Goal: Task Accomplishment & Management: Manage account settings

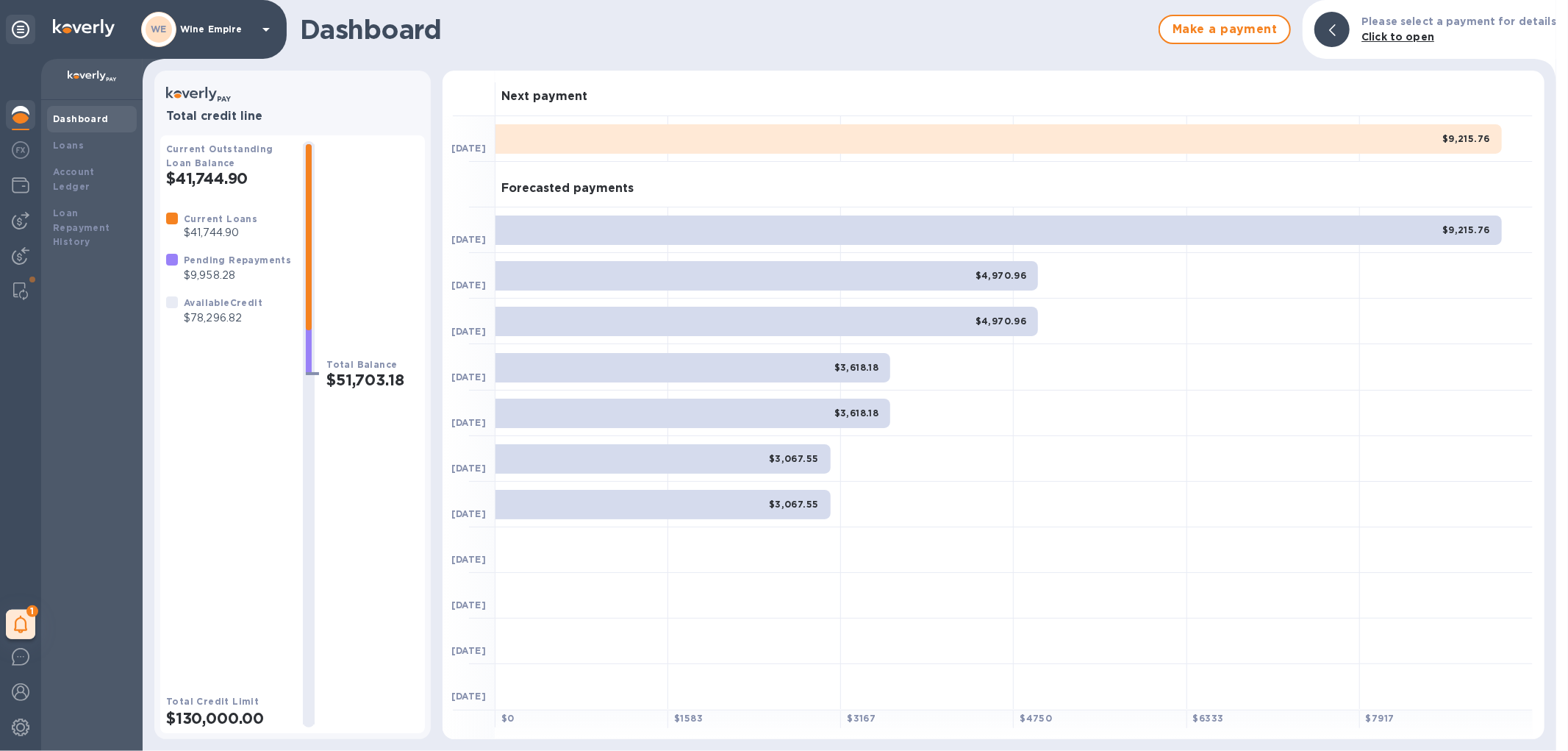
click at [71, 122] on b "Dashboard" at bounding box center [80, 119] width 56 height 11
click at [27, 221] on img at bounding box center [21, 221] width 17 height 17
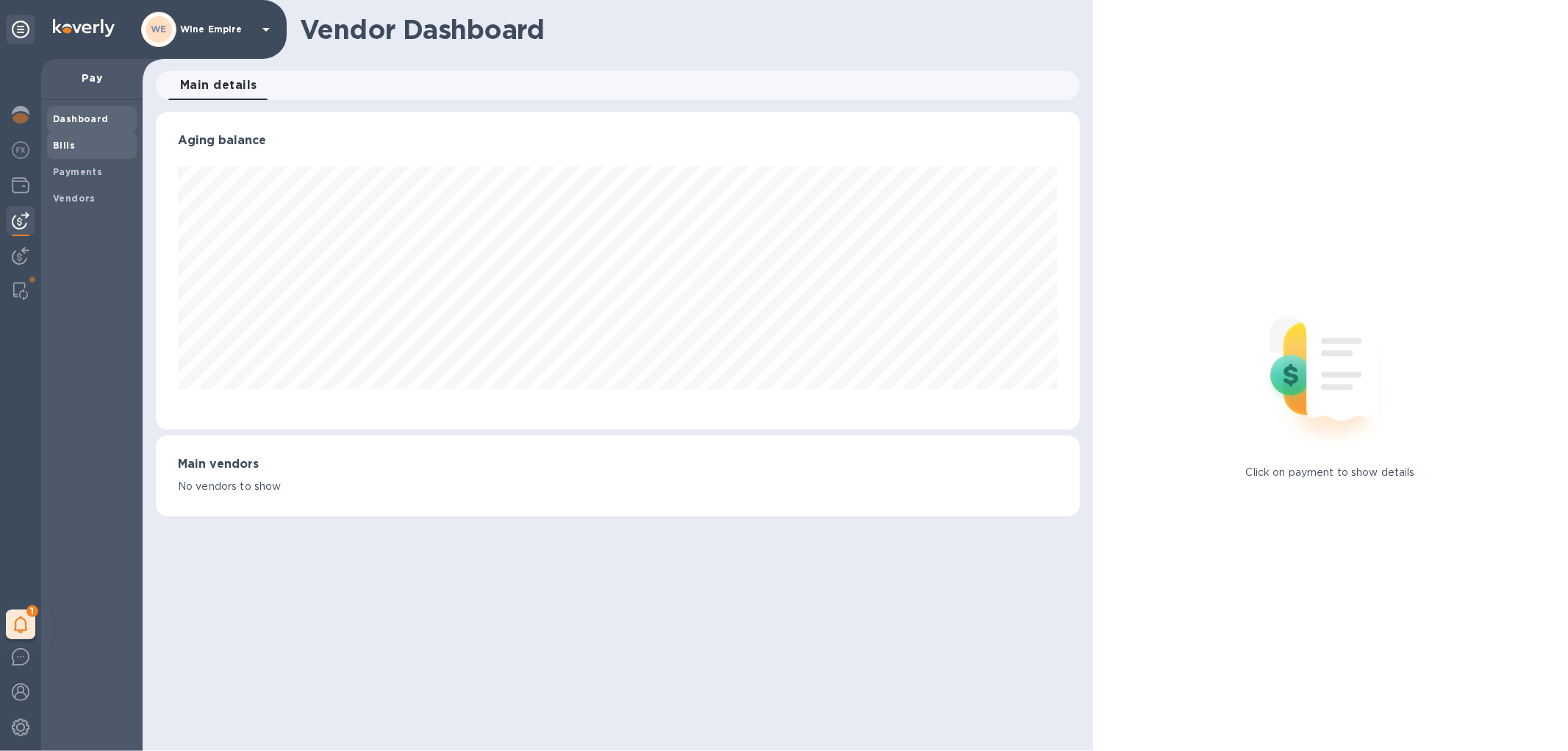
scroll to position [318, 923]
click at [72, 153] on div "Bills" at bounding box center [92, 145] width 90 height 27
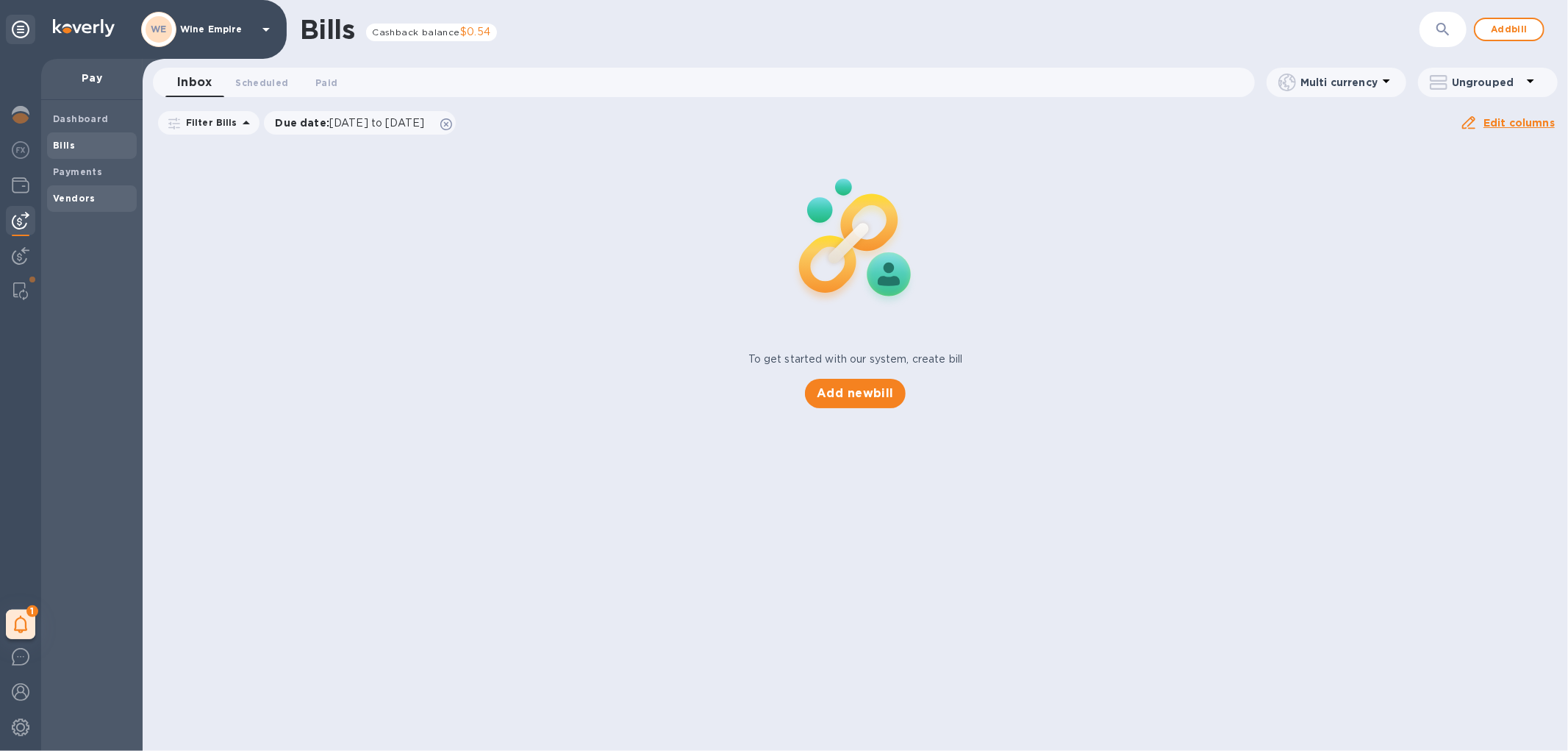
click at [86, 196] on b "Vendors" at bounding box center [74, 198] width 42 height 11
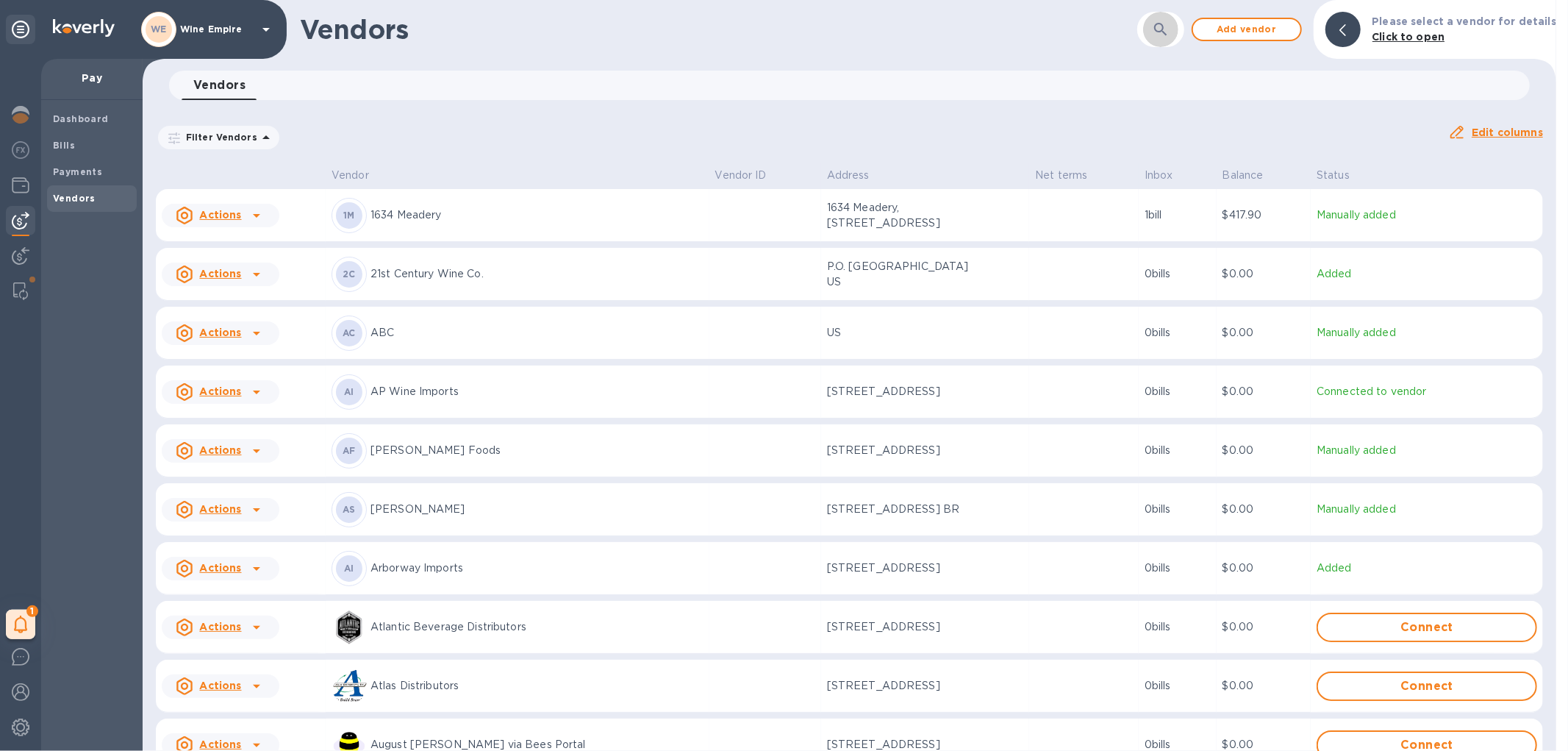
click at [1169, 28] on icon "button" at bounding box center [1161, 29] width 17 height 17
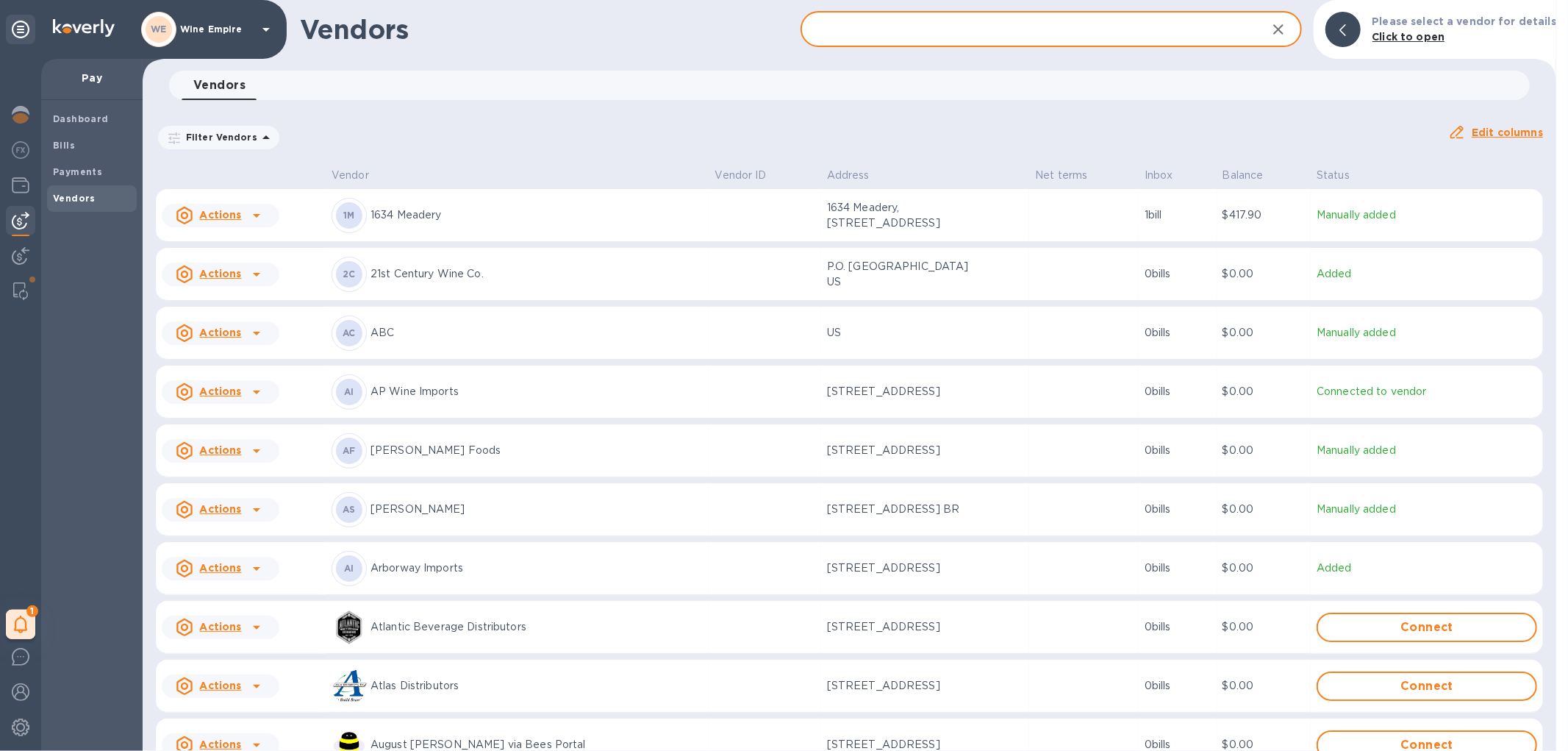
type input "k"
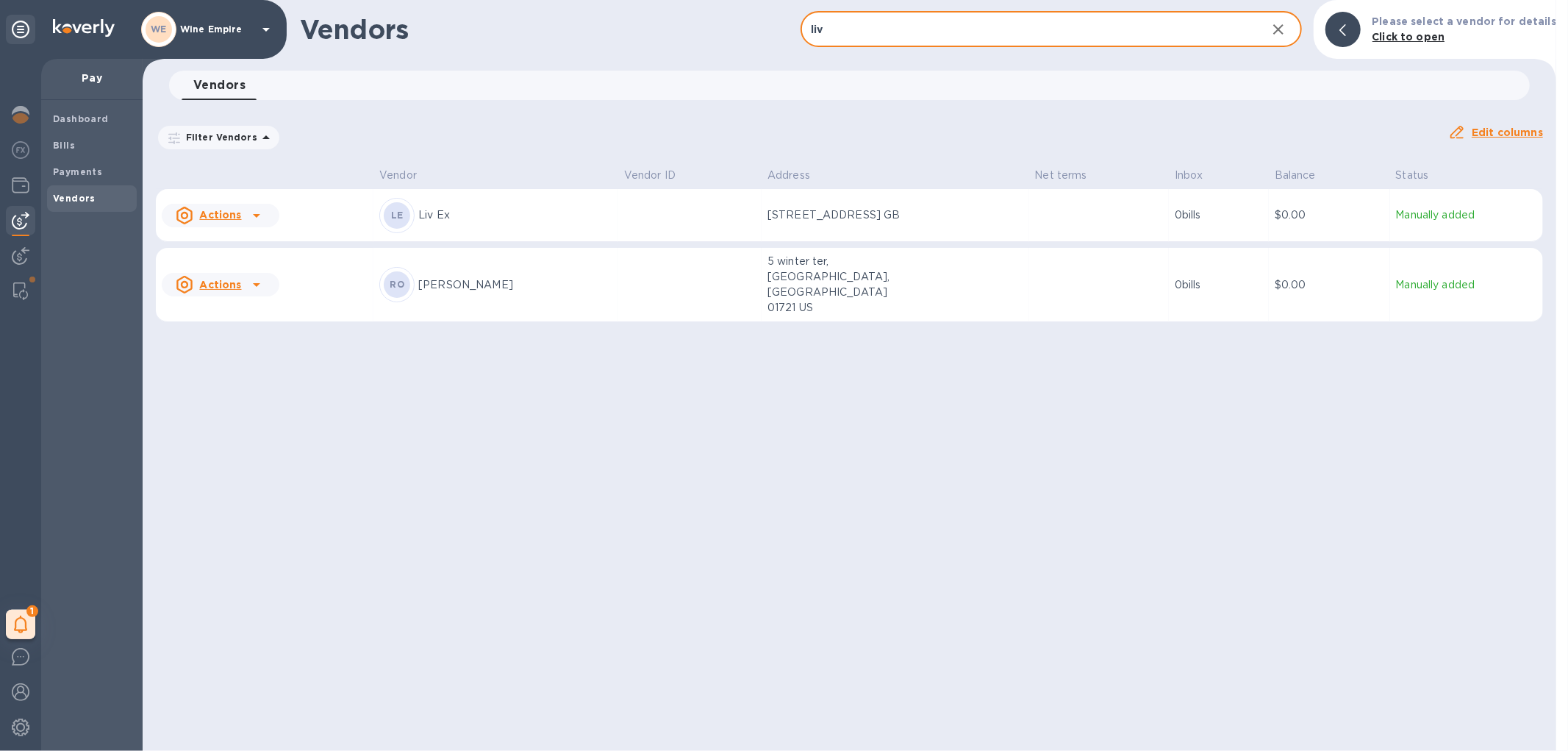
type input "liv"
click at [541, 218] on p "Liv Ex" at bounding box center [515, 215] width 194 height 16
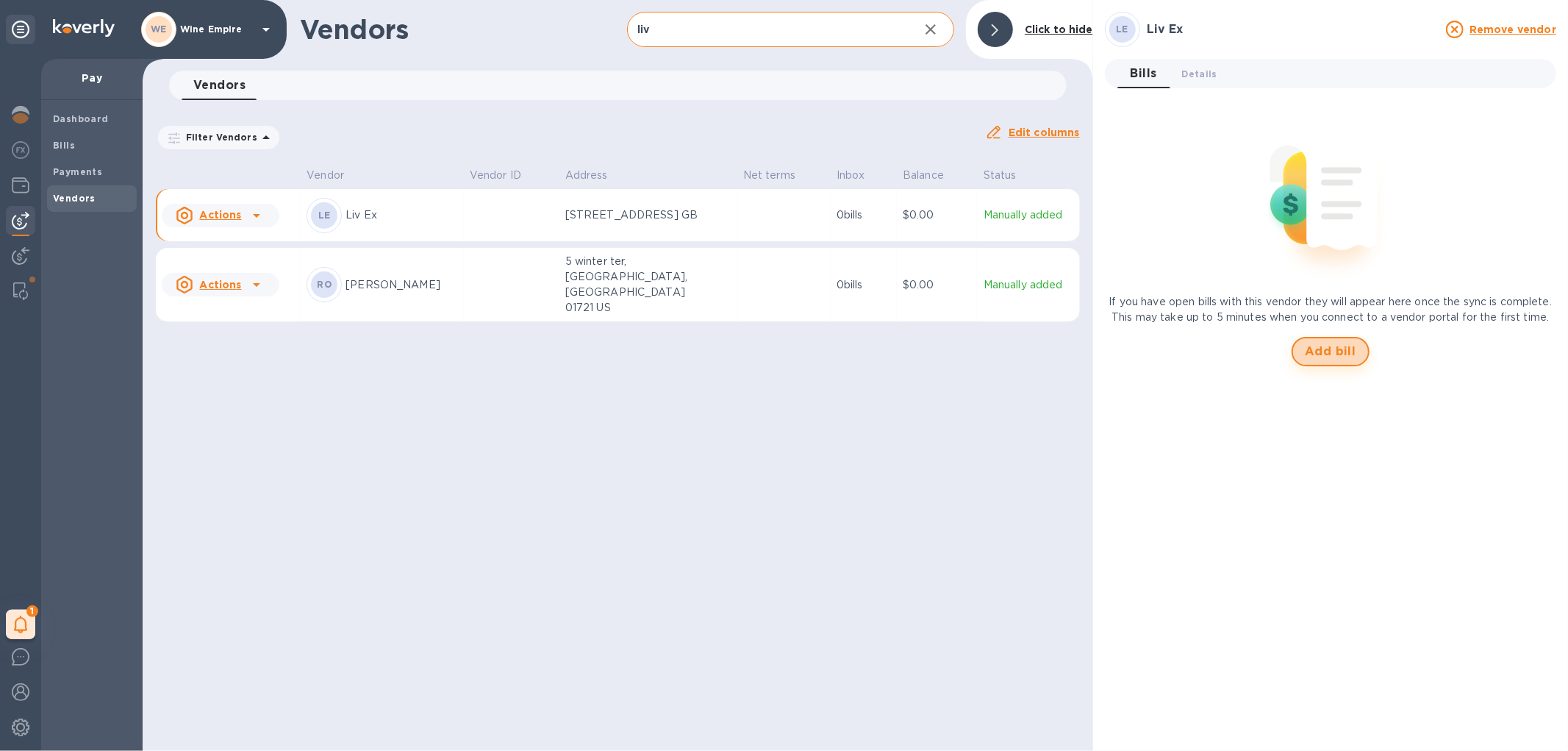
click at [1317, 344] on span "Add bill" at bounding box center [1330, 351] width 51 height 17
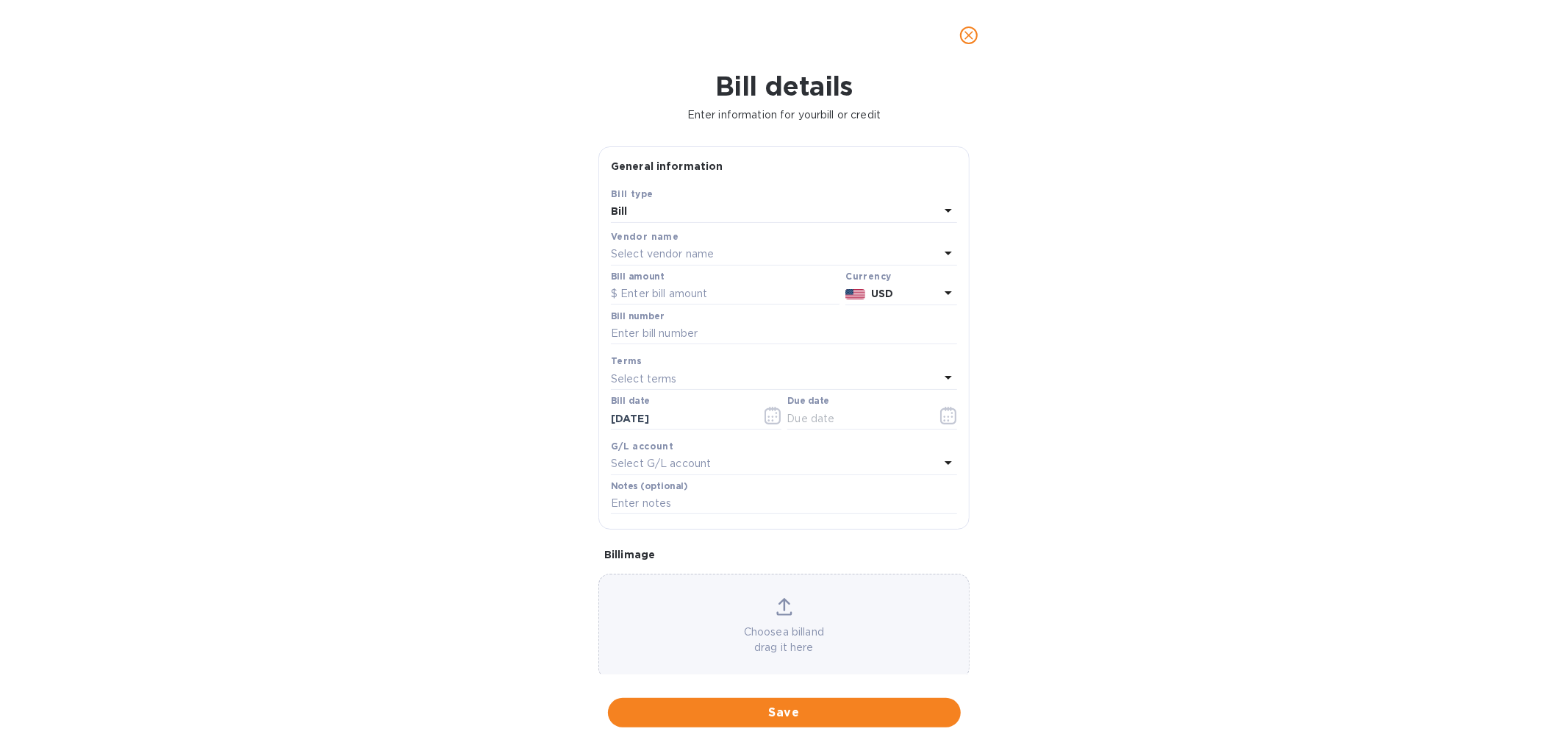
type input "[DATE]"
click at [658, 296] on input "text" at bounding box center [725, 293] width 228 height 22
paste input "18,602.44"
type input "18,602.44"
click at [687, 330] on input "text" at bounding box center [784, 333] width 346 height 22
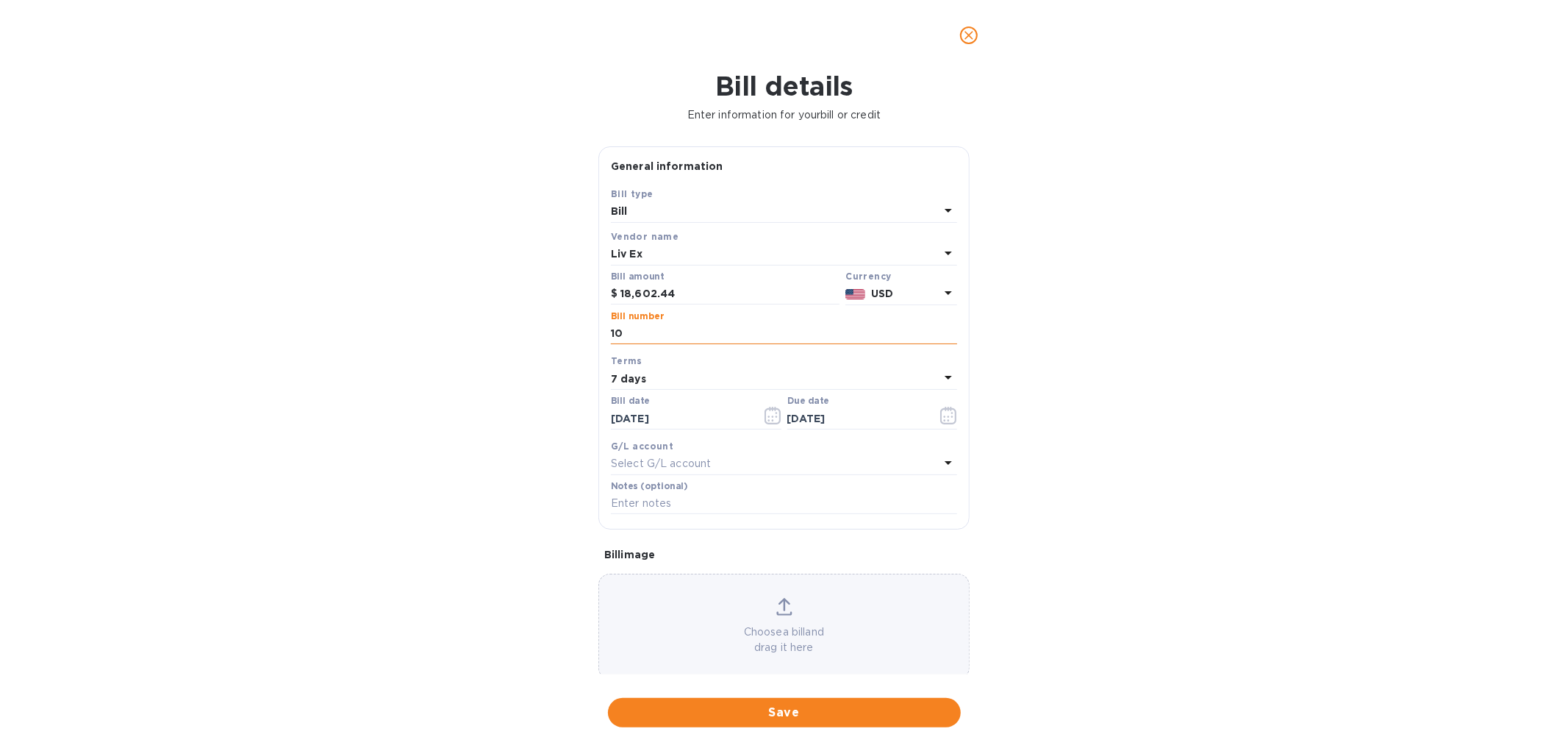
type input "1"
type input "Inv 100325"
click at [944, 380] on icon at bounding box center [948, 377] width 7 height 3
click at [1022, 402] on div "Bill details Enter information for your bill or credit General information Save…" at bounding box center [784, 411] width 1568 height 680
click at [943, 415] on icon "button" at bounding box center [949, 415] width 17 height 17
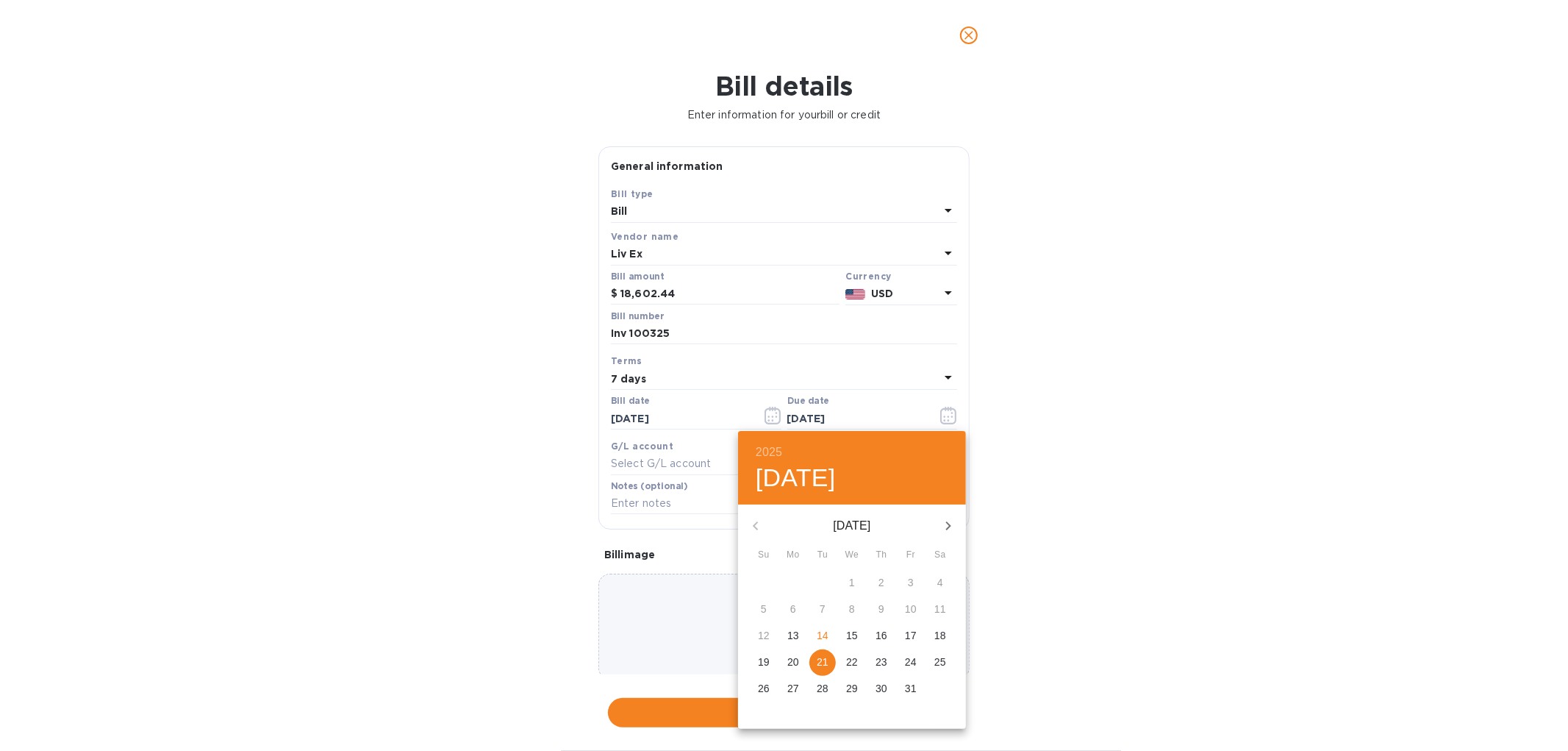
click at [821, 636] on p "14" at bounding box center [822, 635] width 12 height 15
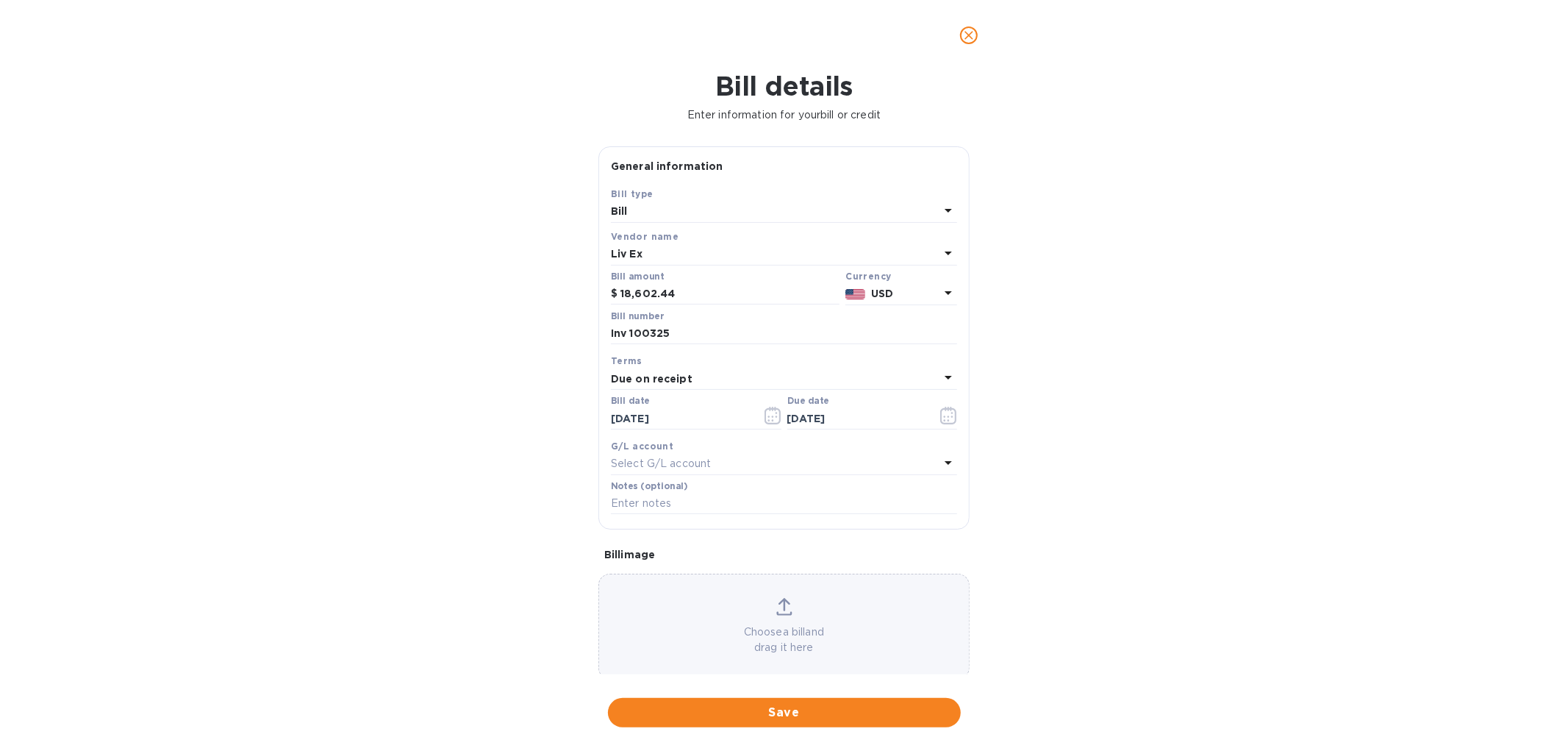
type input "[DATE]"
click at [696, 458] on div "Select G/L account" at bounding box center [775, 464] width 329 height 21
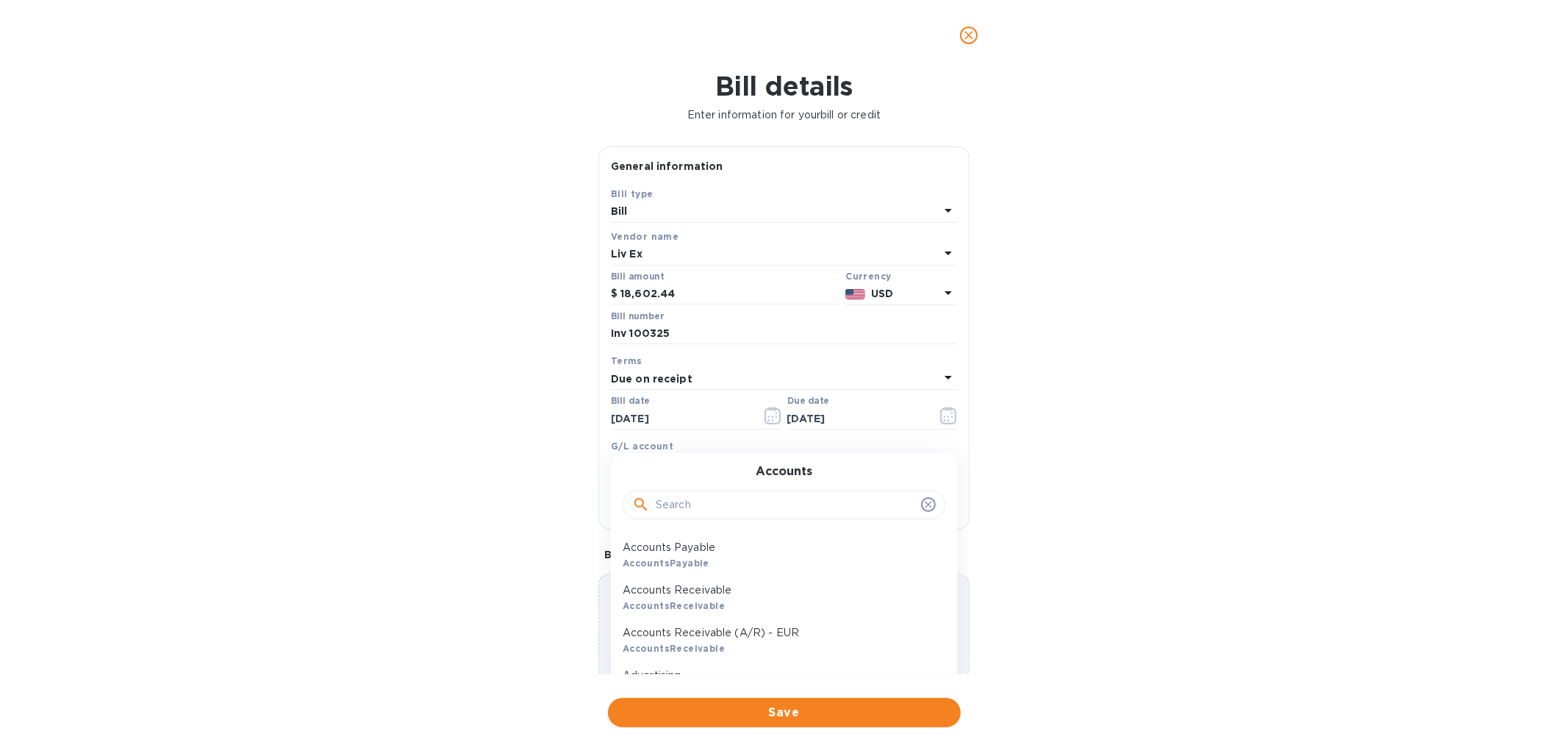
click at [720, 504] on input "text" at bounding box center [785, 504] width 259 height 22
type input "wine"
click at [700, 554] on p "Wine - COGS" at bounding box center [778, 548] width 310 height 16
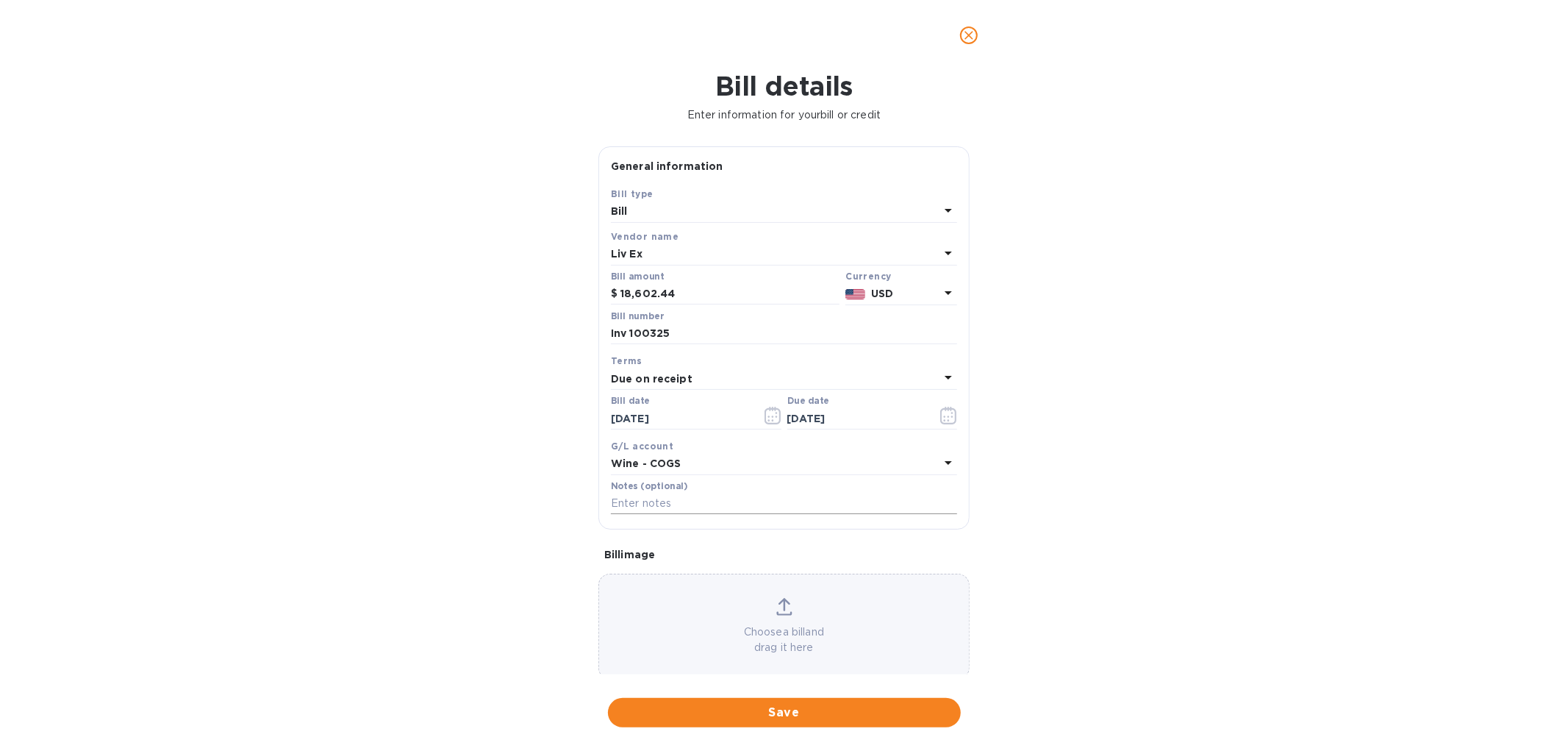
drag, startPoint x: 687, startPoint y: 508, endPoint x: 678, endPoint y: 507, distance: 9.1
click at [683, 507] on input "text" at bounding box center [784, 503] width 346 height 22
paste input "HSBC US re Liv-ex Limited"
type input "HSBC US re Liv-ex Limited"
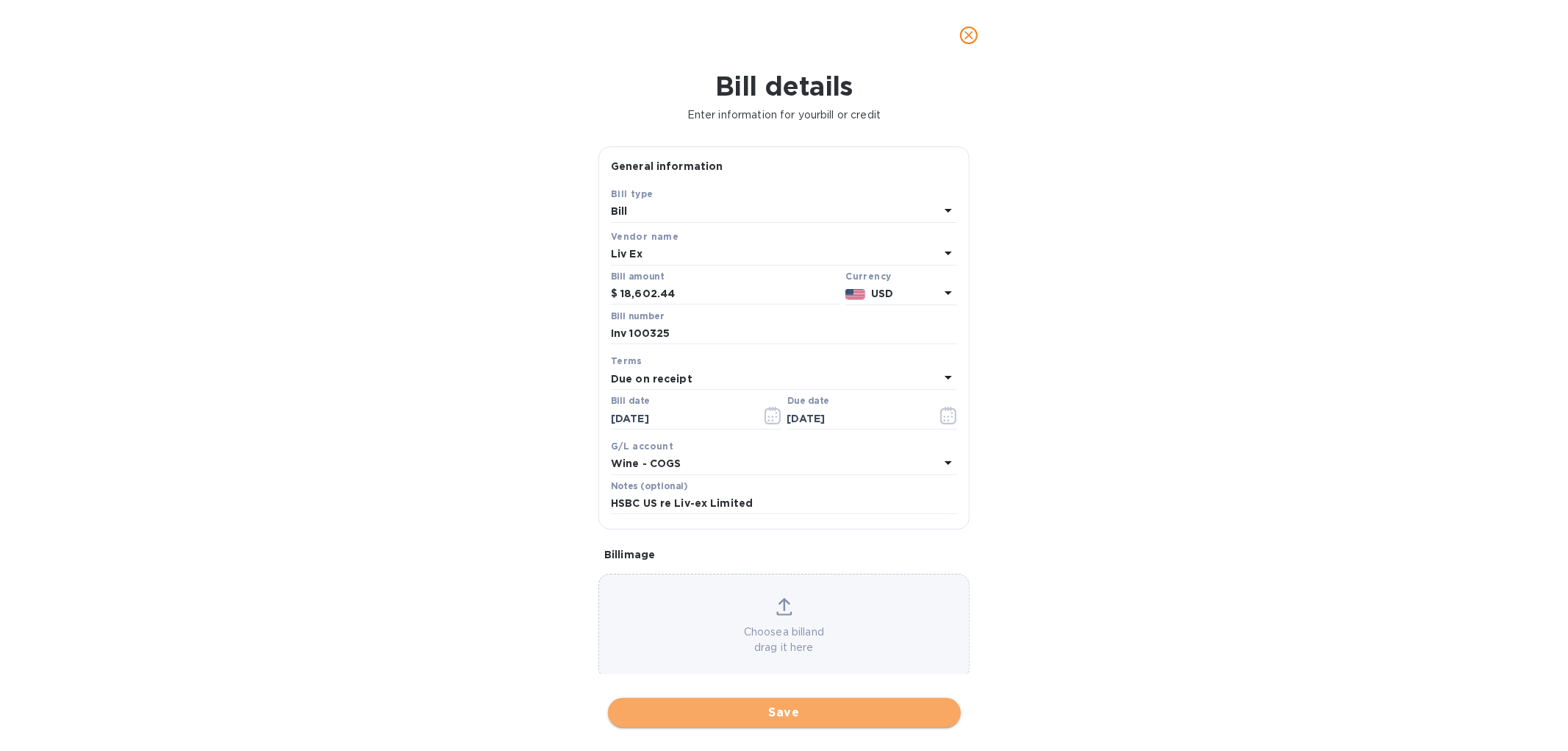
click at [748, 706] on span "Save" at bounding box center [784, 712] width 330 height 17
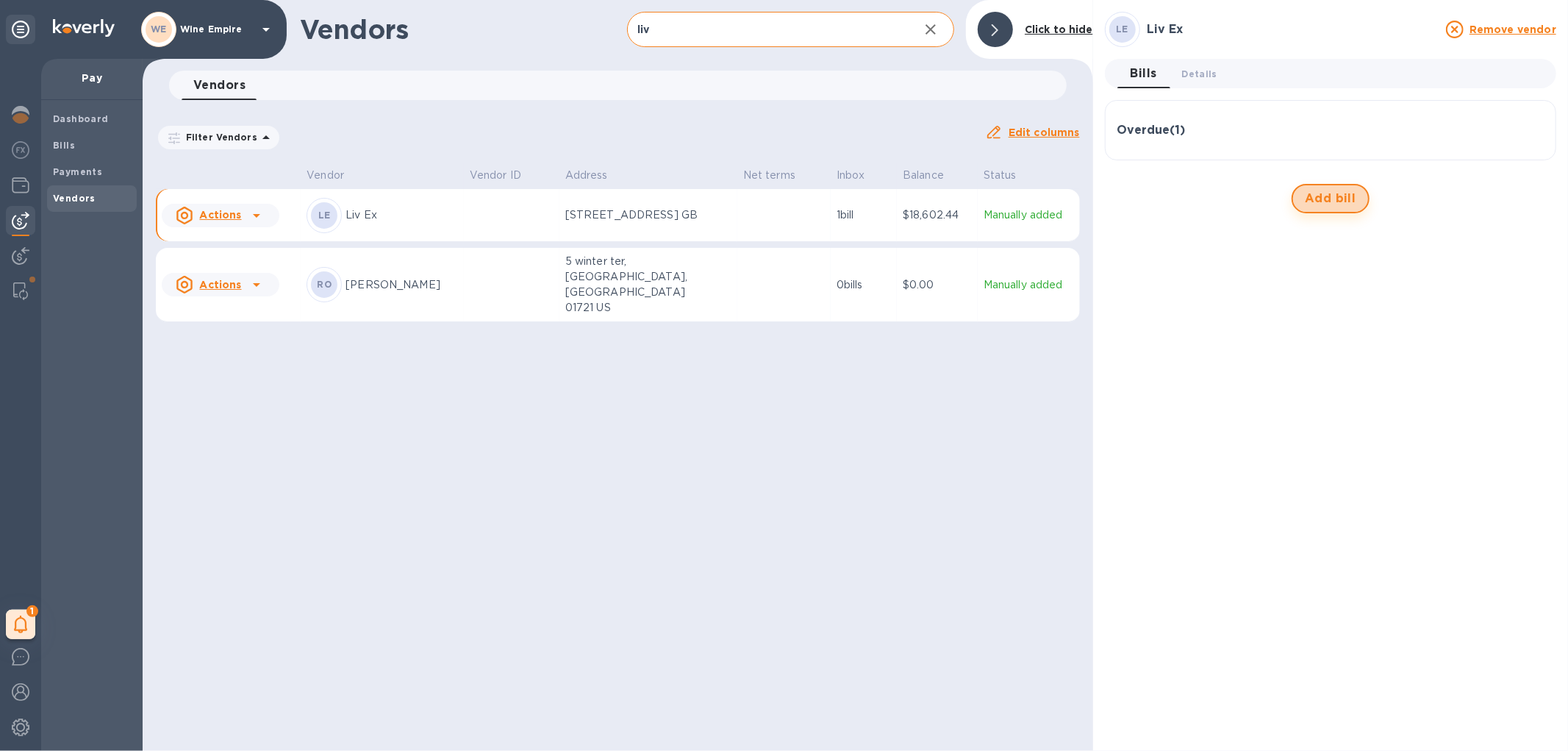
click at [1309, 200] on span "Add bill" at bounding box center [1330, 198] width 51 height 17
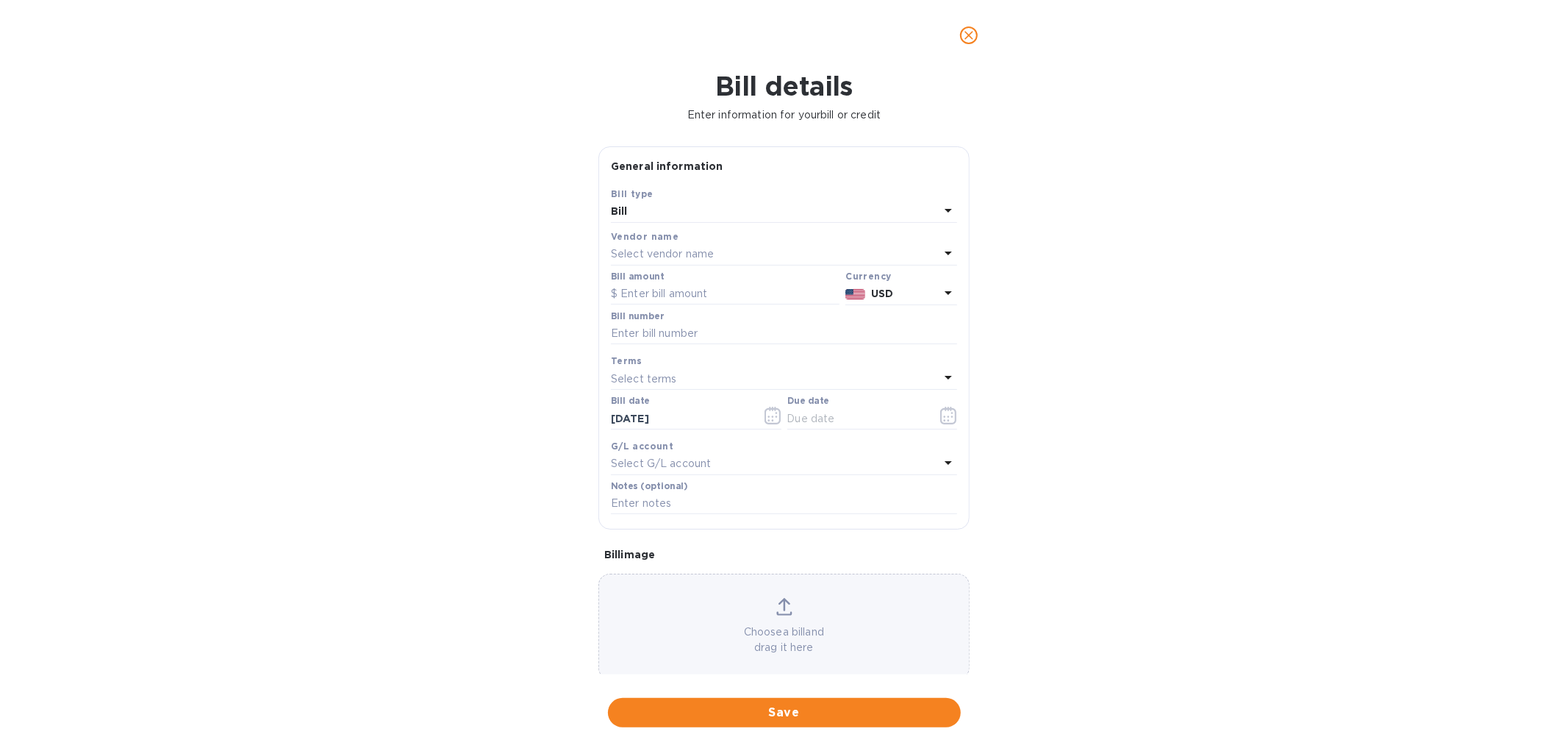
type input "[DATE]"
click at [972, 40] on icon "close" at bounding box center [969, 35] width 15 height 15
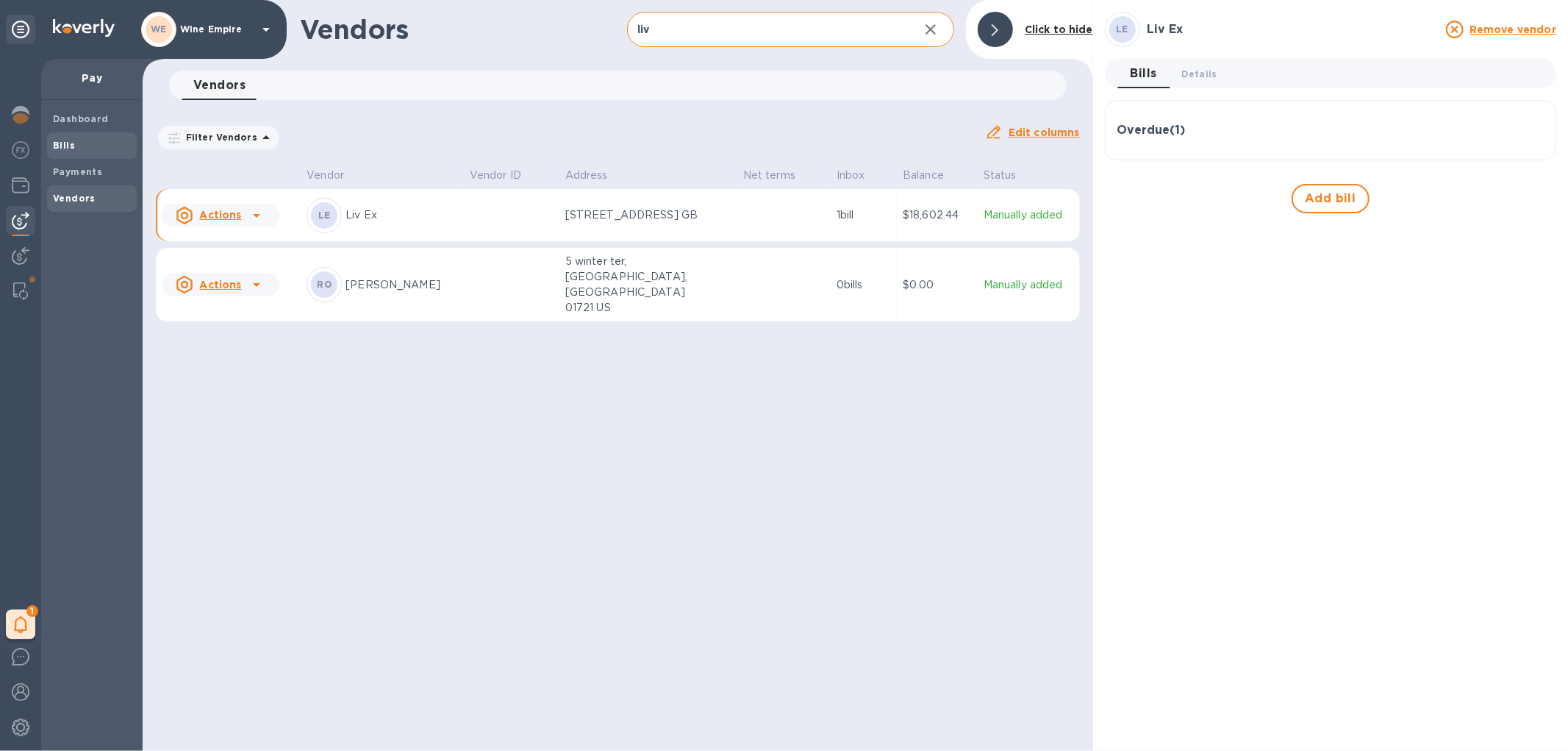
click at [91, 152] on div "Bills" at bounding box center [92, 145] width 90 height 27
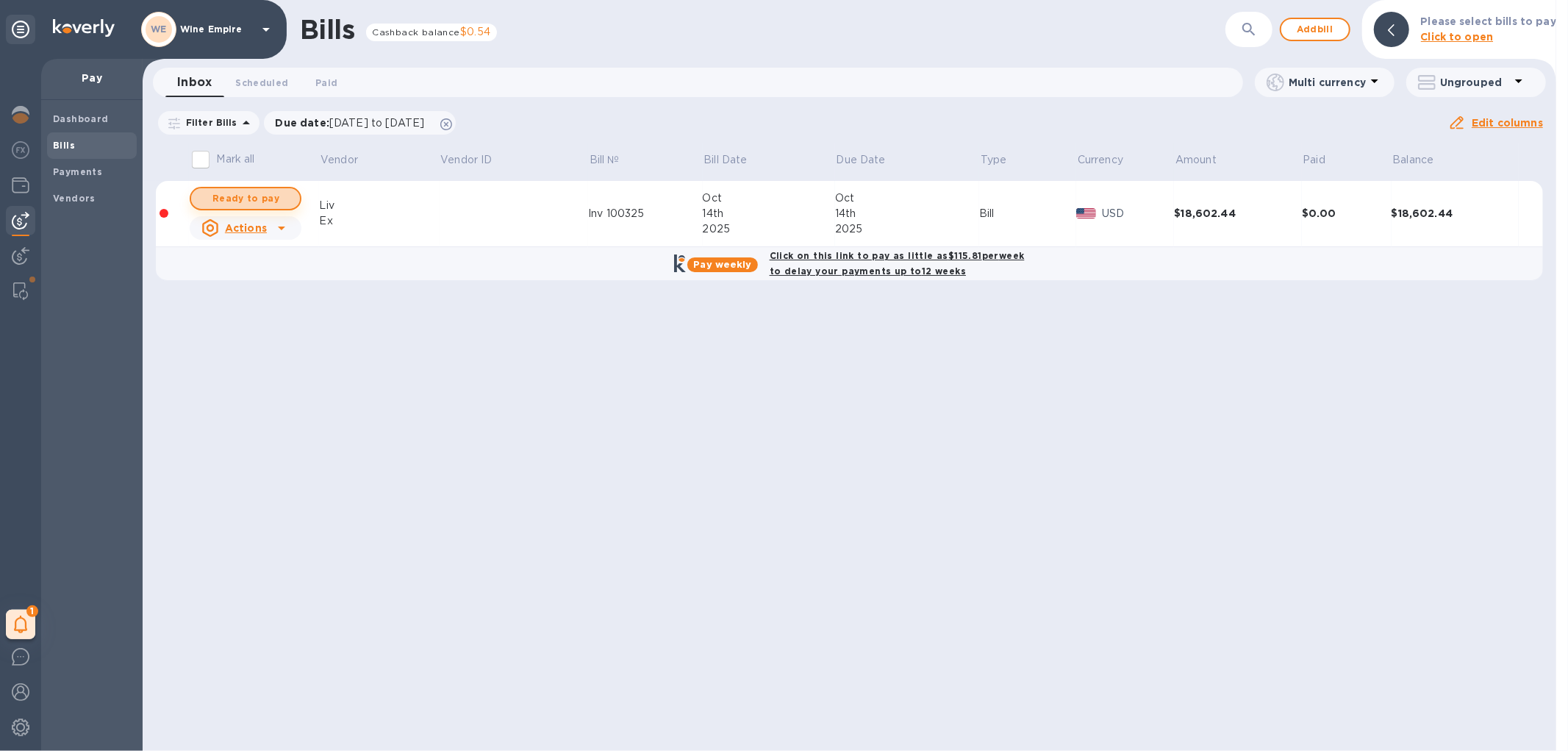
click at [260, 198] on span "Ready to pay" at bounding box center [246, 198] width 86 height 17
checkbox input "true"
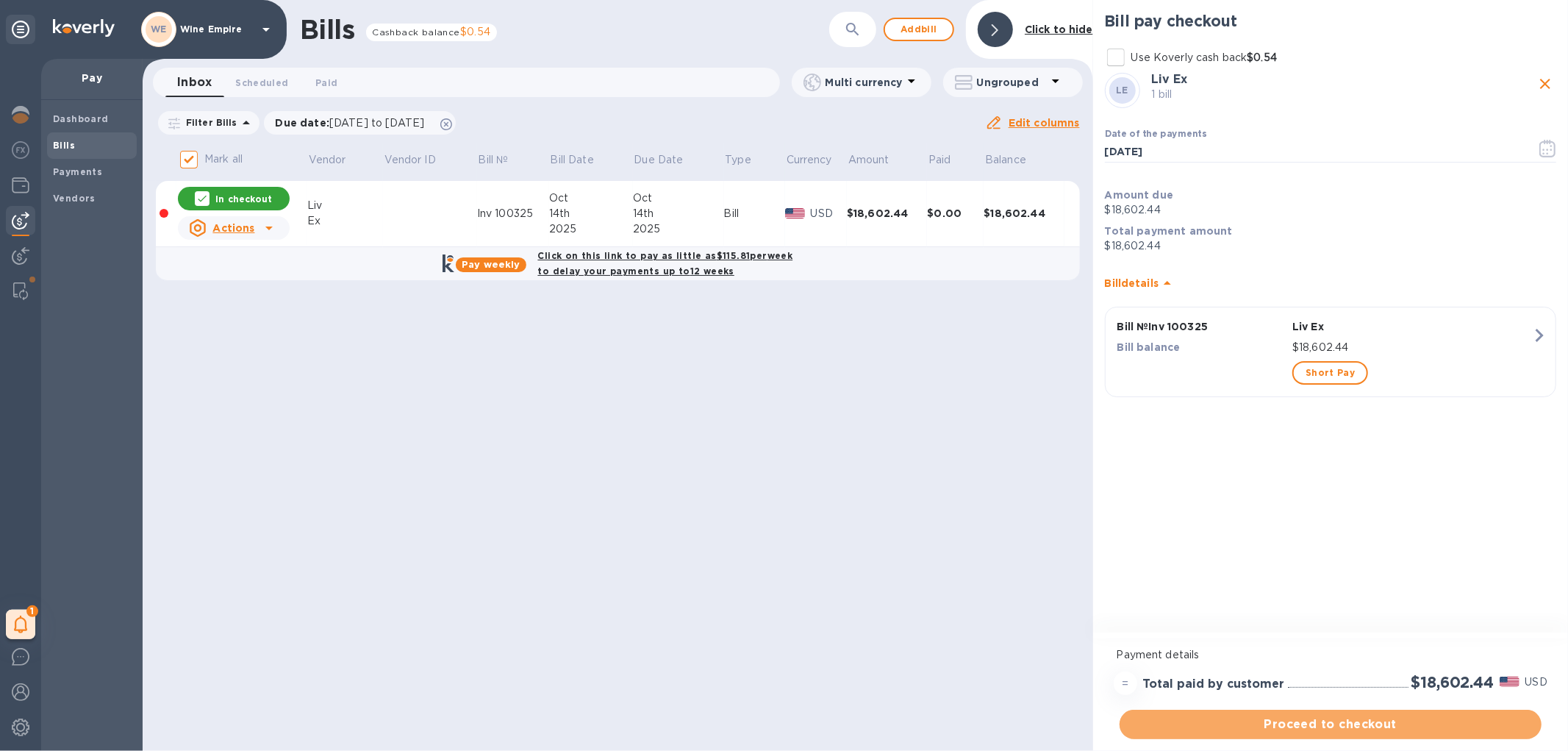
click at [1314, 725] on span "Proceed to checkout" at bounding box center [1330, 724] width 399 height 17
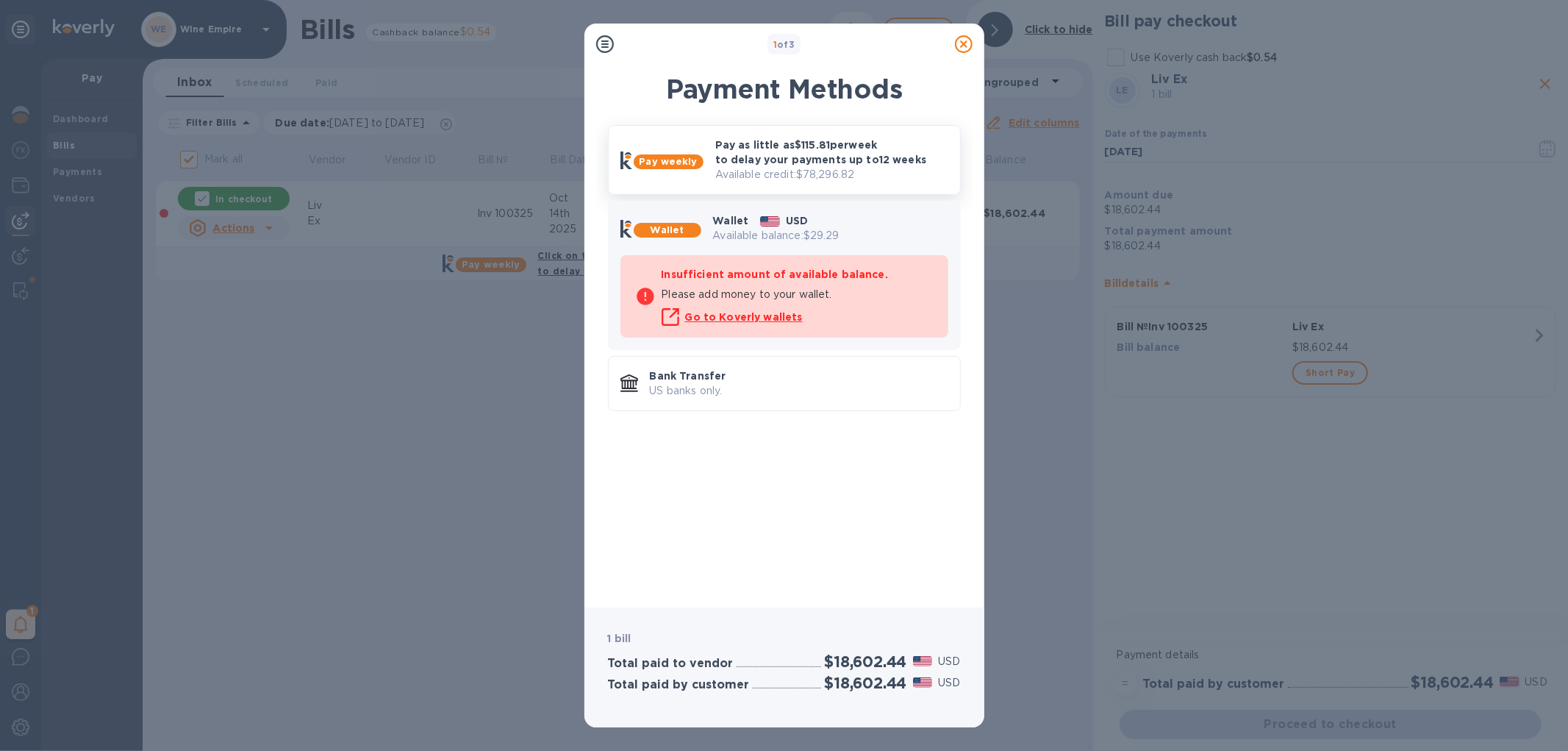
click at [792, 170] on p "Available credit: $78,296.82" at bounding box center [831, 175] width 233 height 16
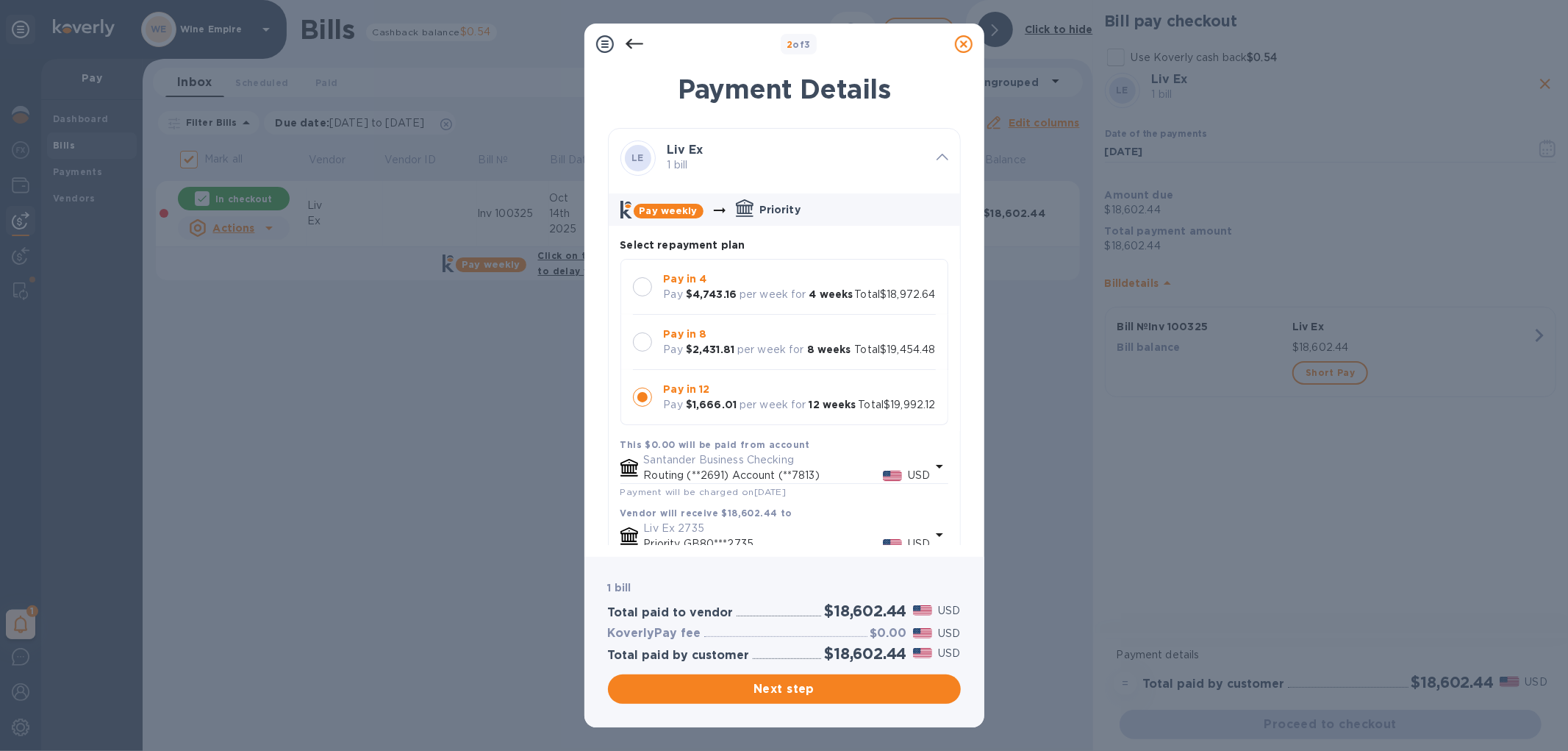
scroll to position [13, 0]
click at [753, 340] on p "Pay in 8" at bounding box center [757, 334] width 188 height 16
click at [632, 47] on icon at bounding box center [634, 44] width 17 height 17
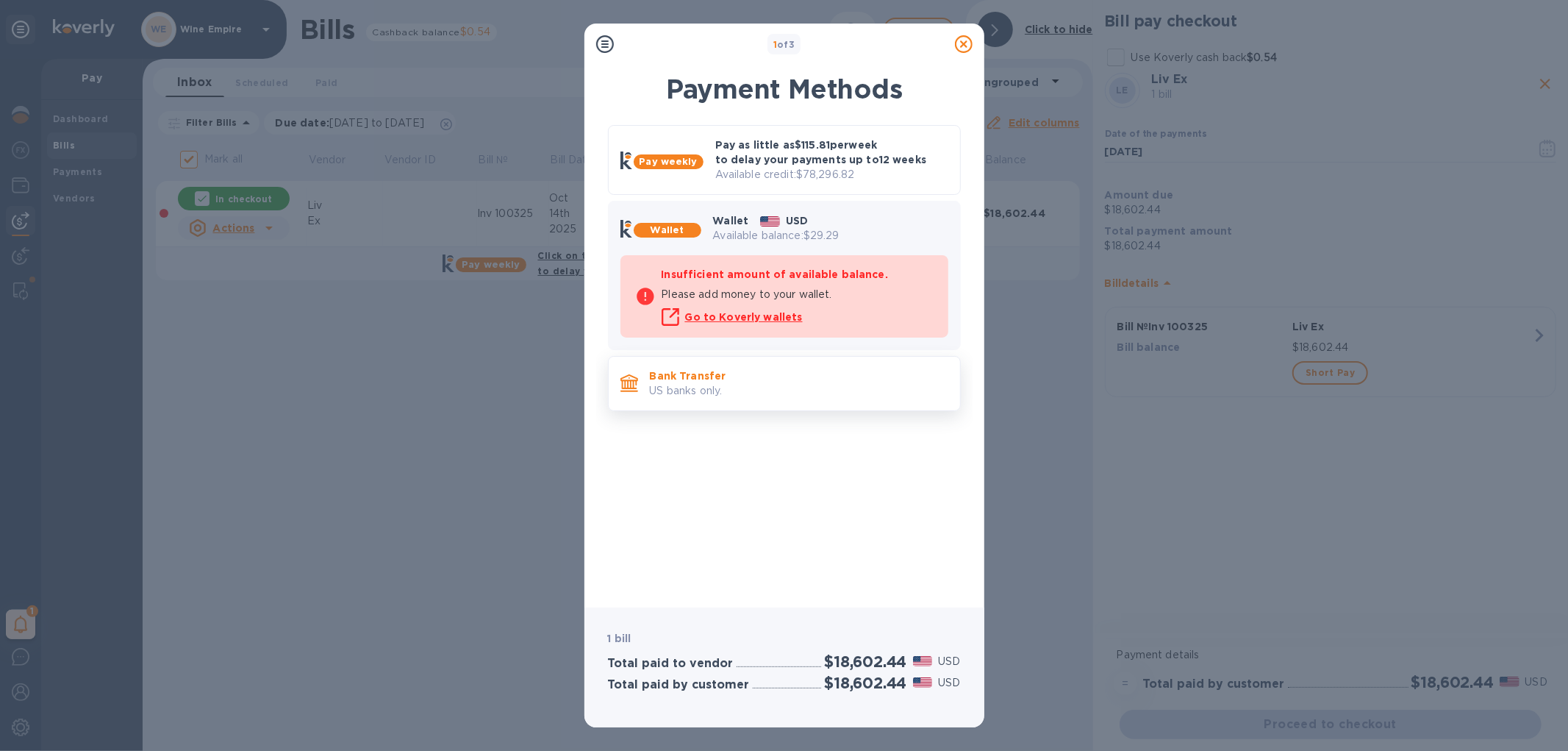
click at [717, 380] on p "Bank Transfer" at bounding box center [798, 376] width 298 height 15
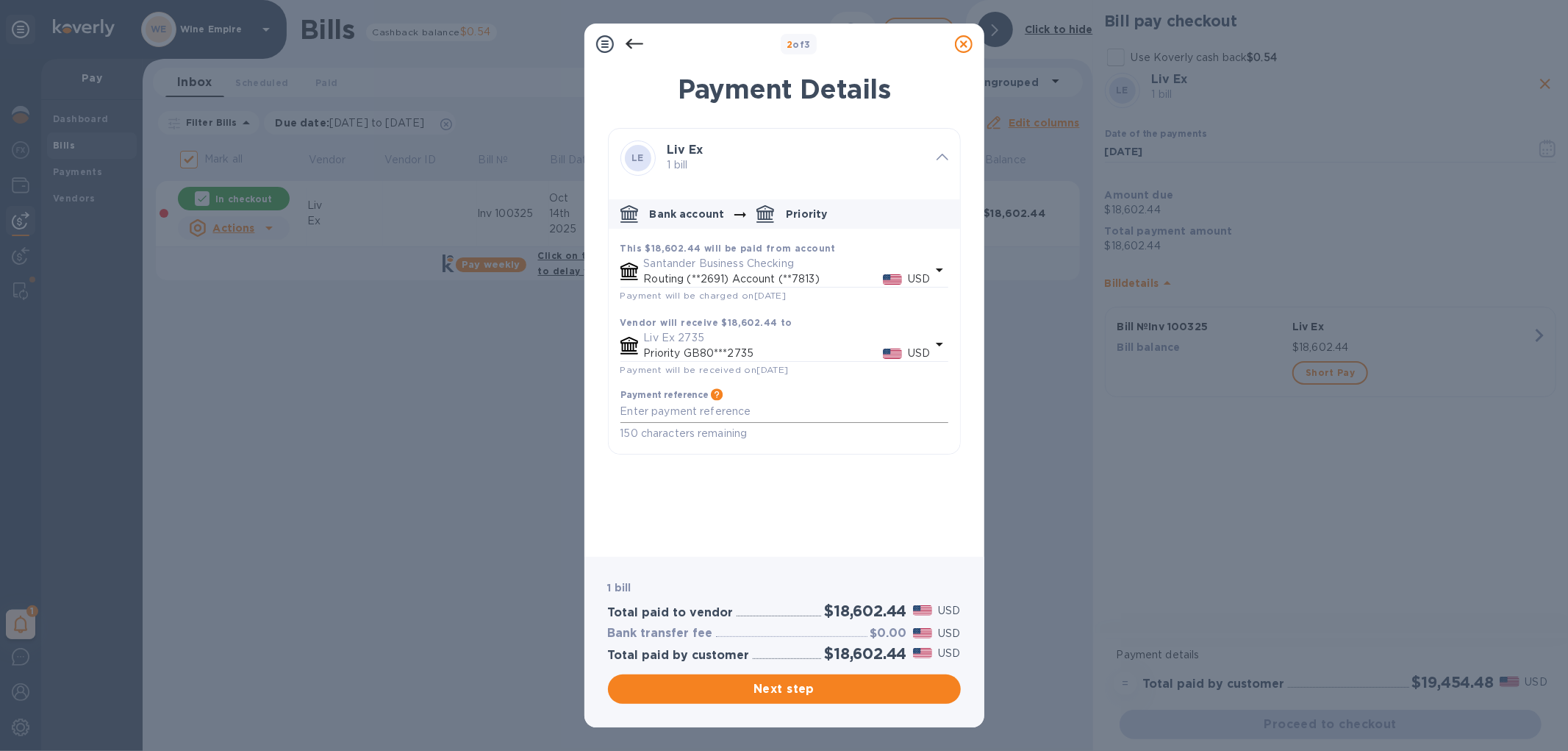
click at [730, 409] on textarea "default-method" at bounding box center [784, 411] width 328 height 12
paste textarea "HSBC US re Liv-ex Limited"
type textarea "HSBC US re Liv-ex Limited"
click at [792, 686] on span "Next step" at bounding box center [784, 689] width 330 height 17
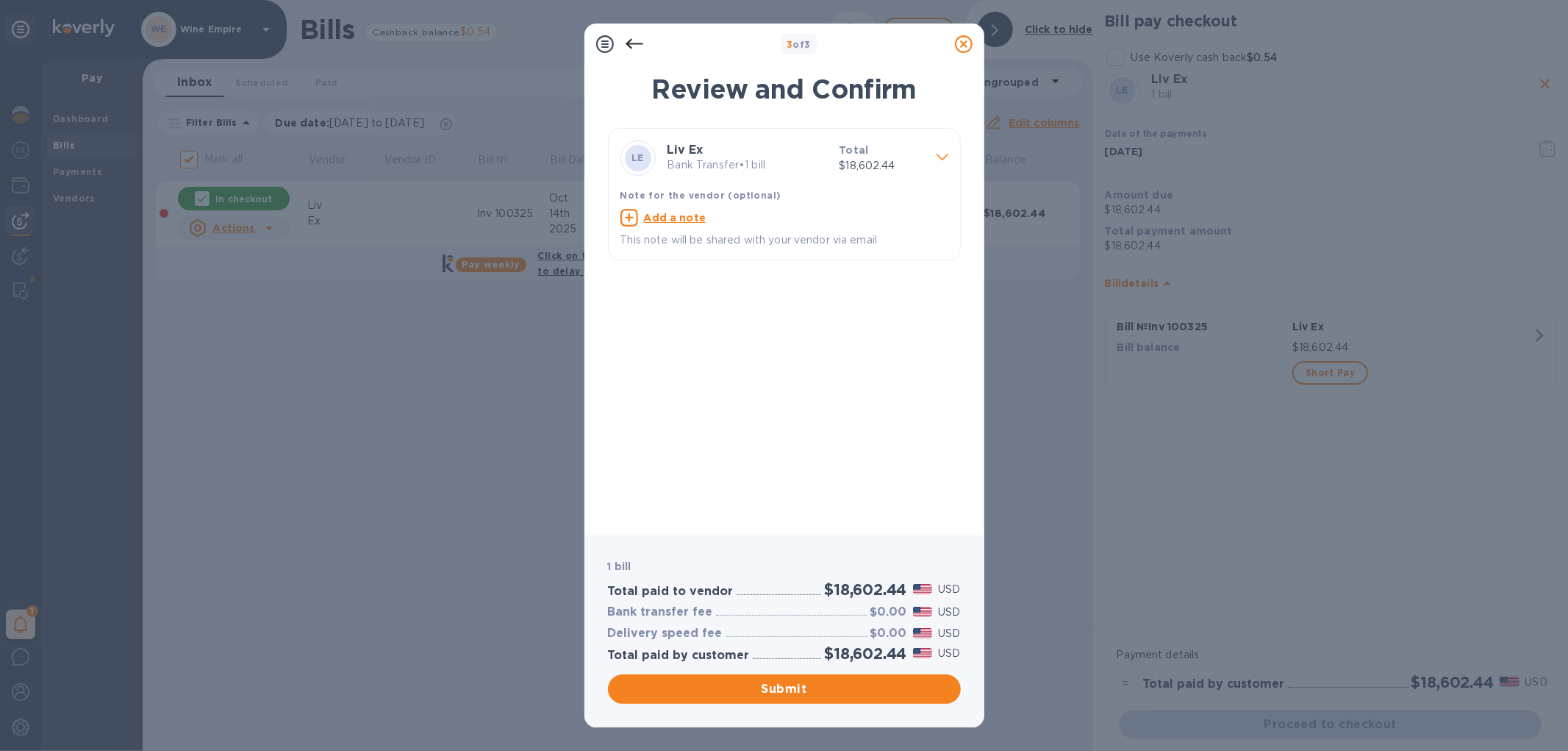
click at [694, 216] on u "Add a note" at bounding box center [675, 218] width 62 height 12
click at [692, 219] on textarea at bounding box center [772, 219] width 304 height 12
paste textarea "HSBC US re Liv-ex Limited"
type textarea "HSBC US re Liv-ex Limited"
click at [767, 690] on span "Submit" at bounding box center [784, 689] width 330 height 17
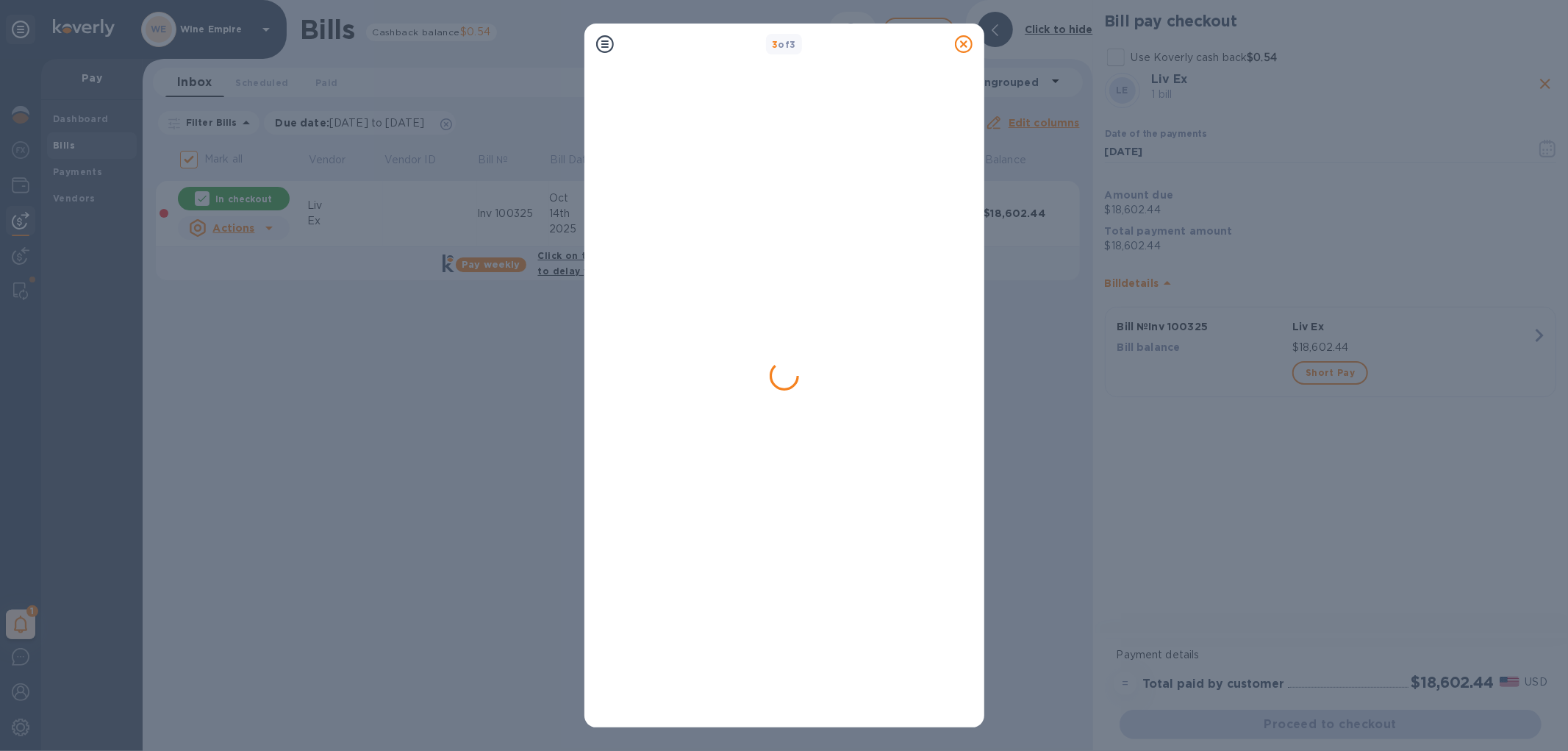
checkbox input "false"
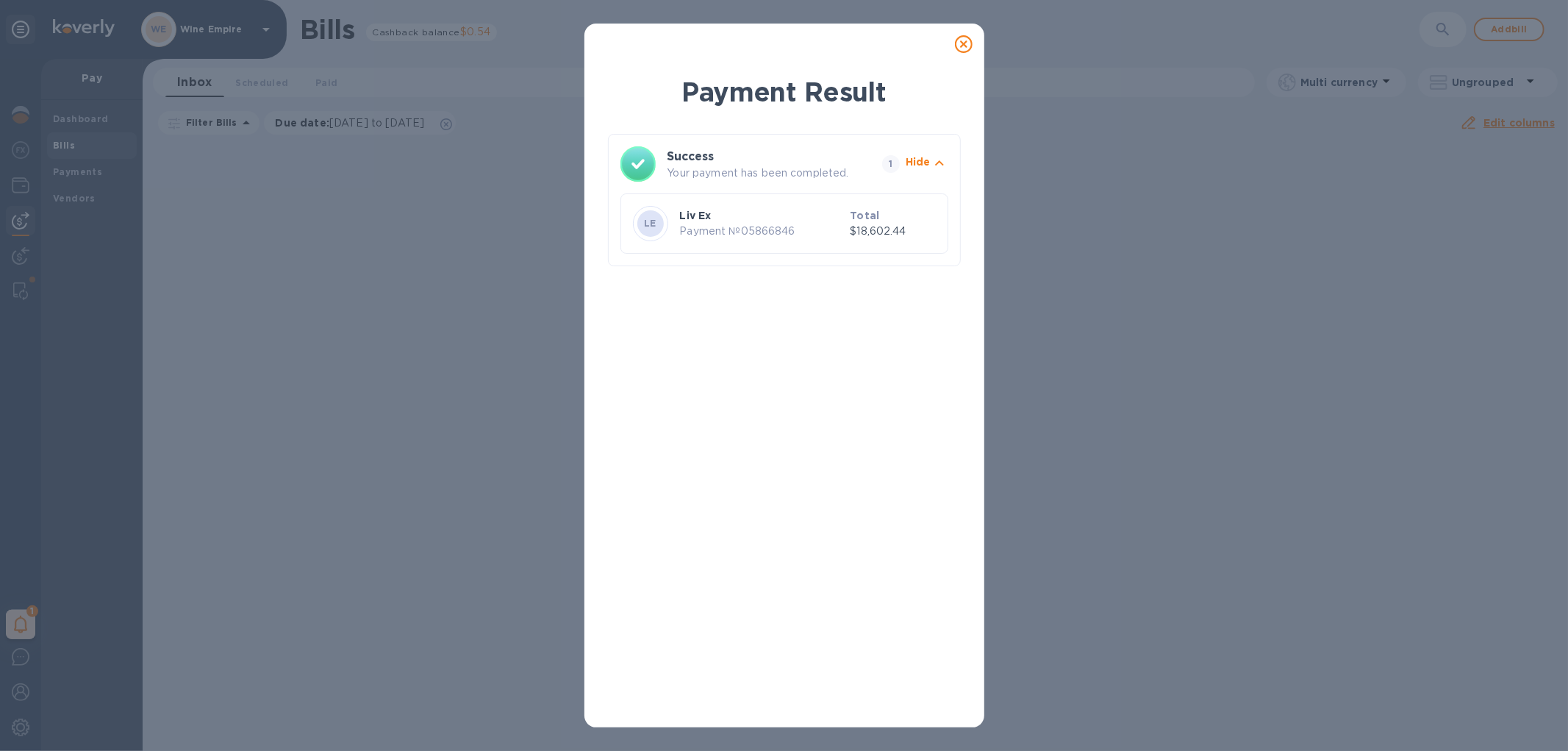
click at [964, 47] on icon at bounding box center [963, 44] width 17 height 17
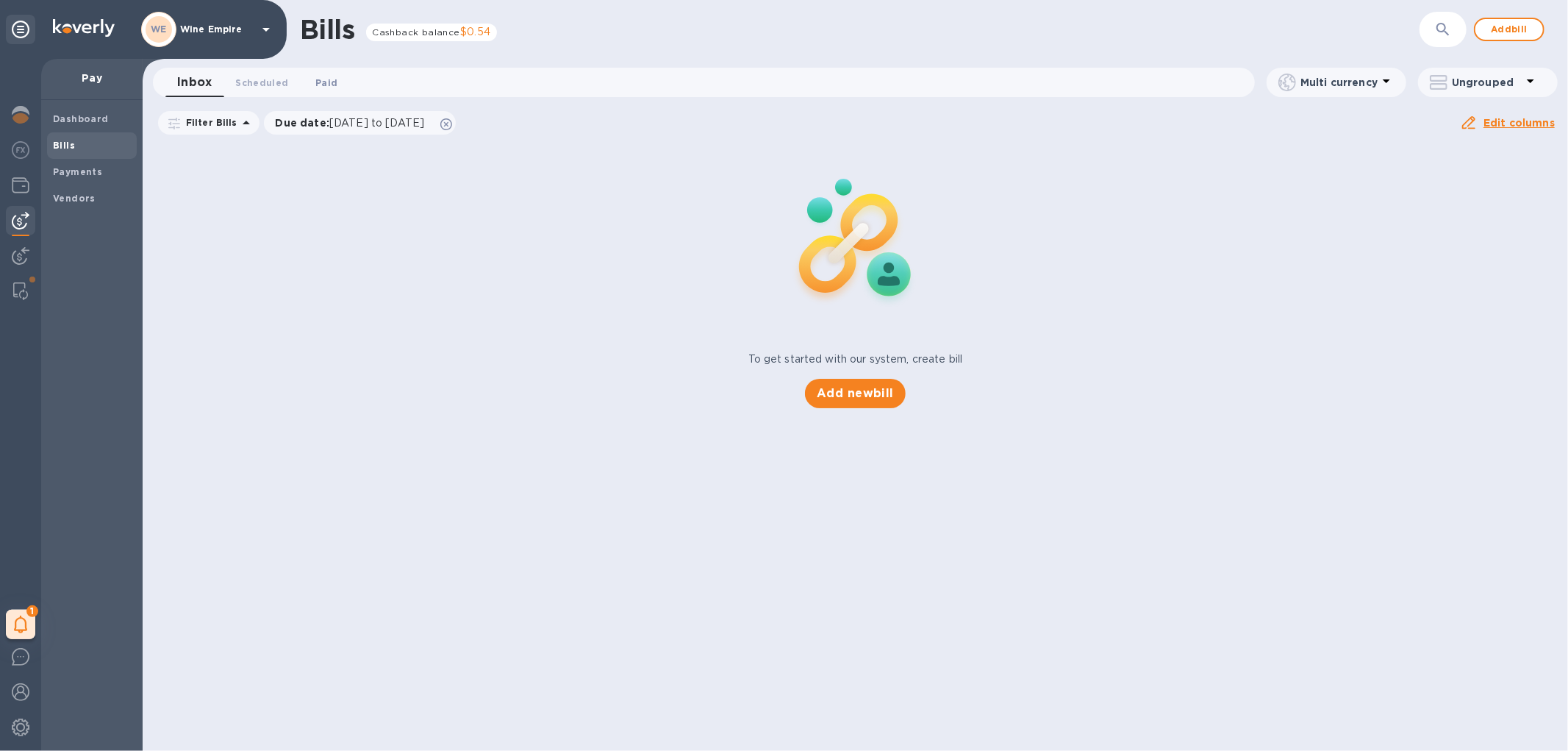
click at [319, 81] on span "Paid 0" at bounding box center [326, 83] width 22 height 16
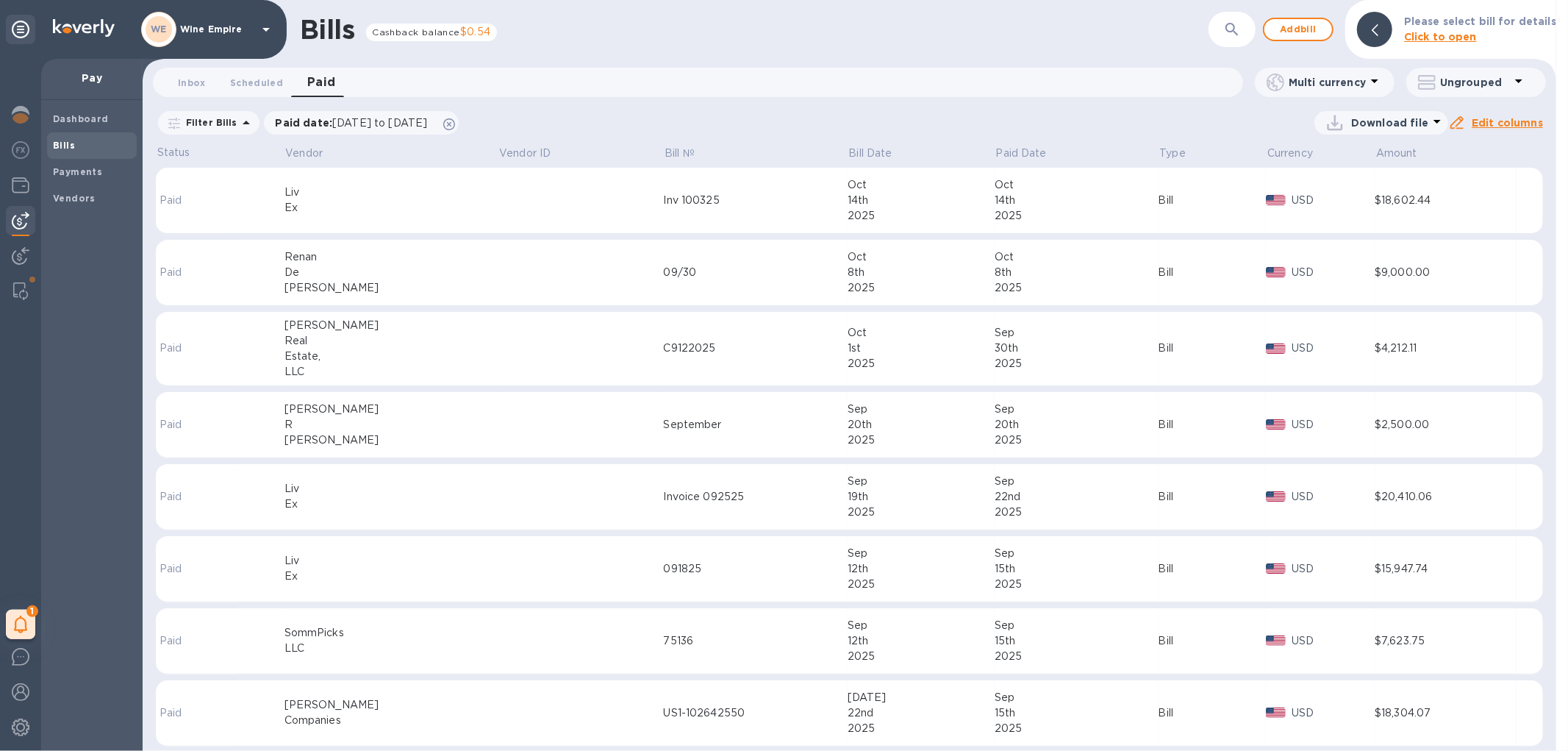
click at [497, 206] on td at bounding box center [579, 201] width 165 height 66
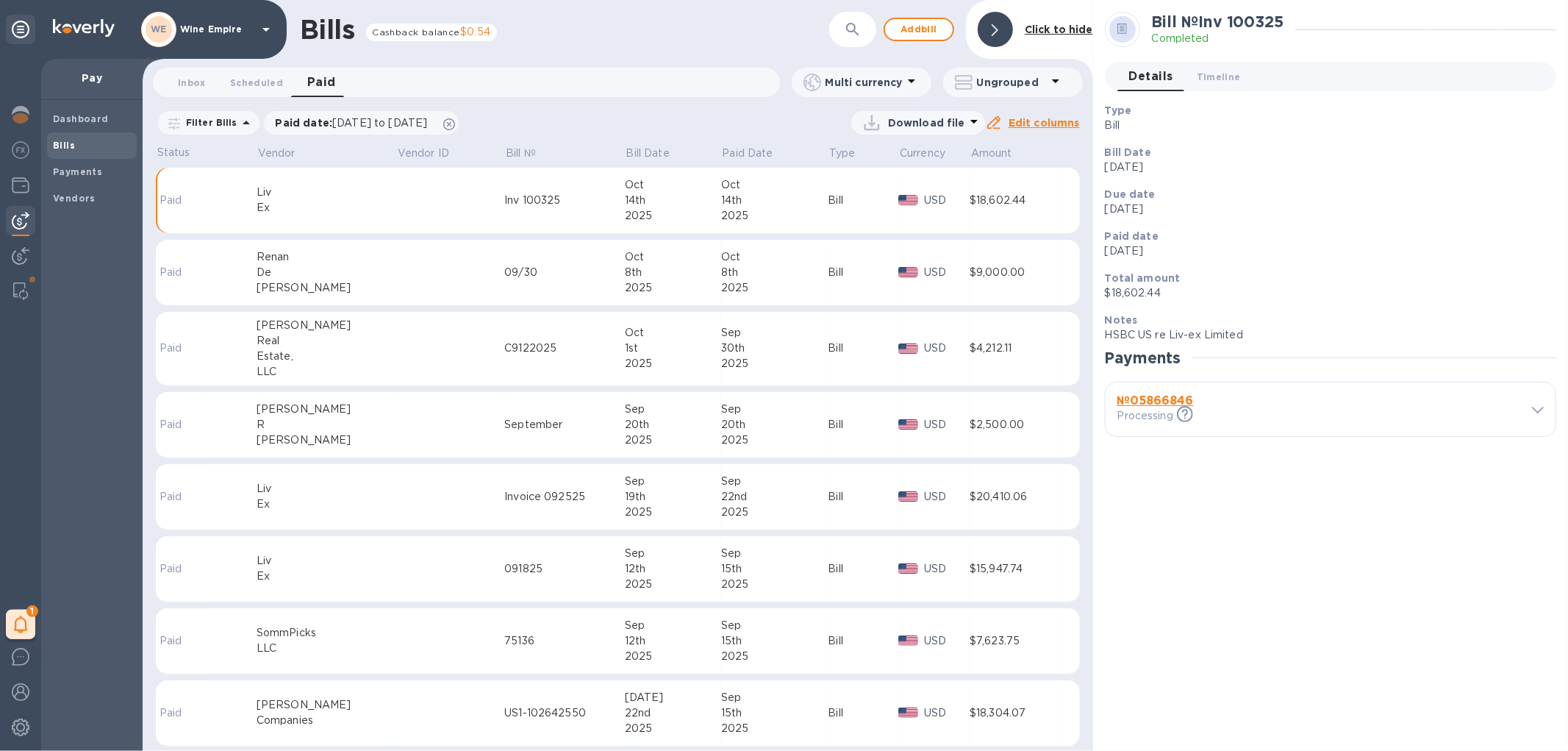
click at [1537, 408] on icon at bounding box center [1538, 410] width 12 height 7
